Goal: Use online tool/utility

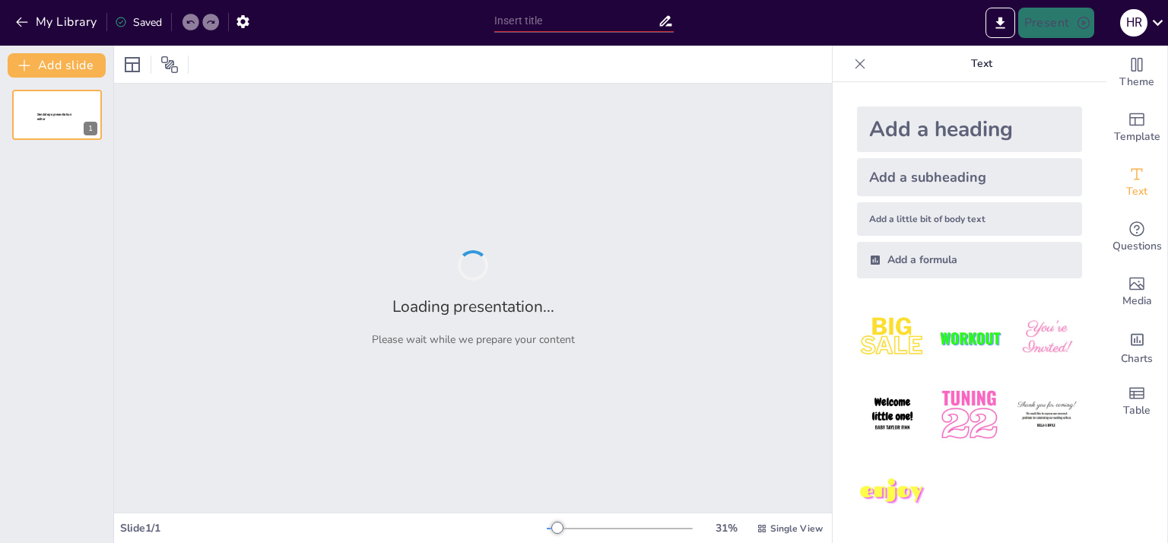
type input "New Sendsteps"
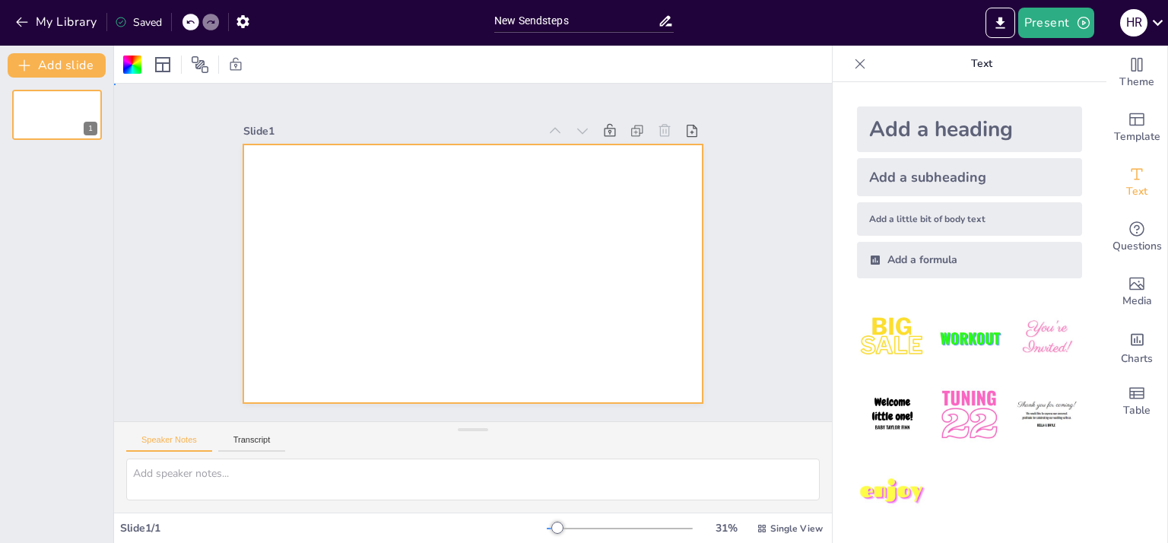
click at [296, 180] on div at bounding box center [466, 273] width 517 height 388
click at [262, 186] on div at bounding box center [471, 273] width 485 height 305
